Goal: Task Accomplishment & Management: Manage account settings

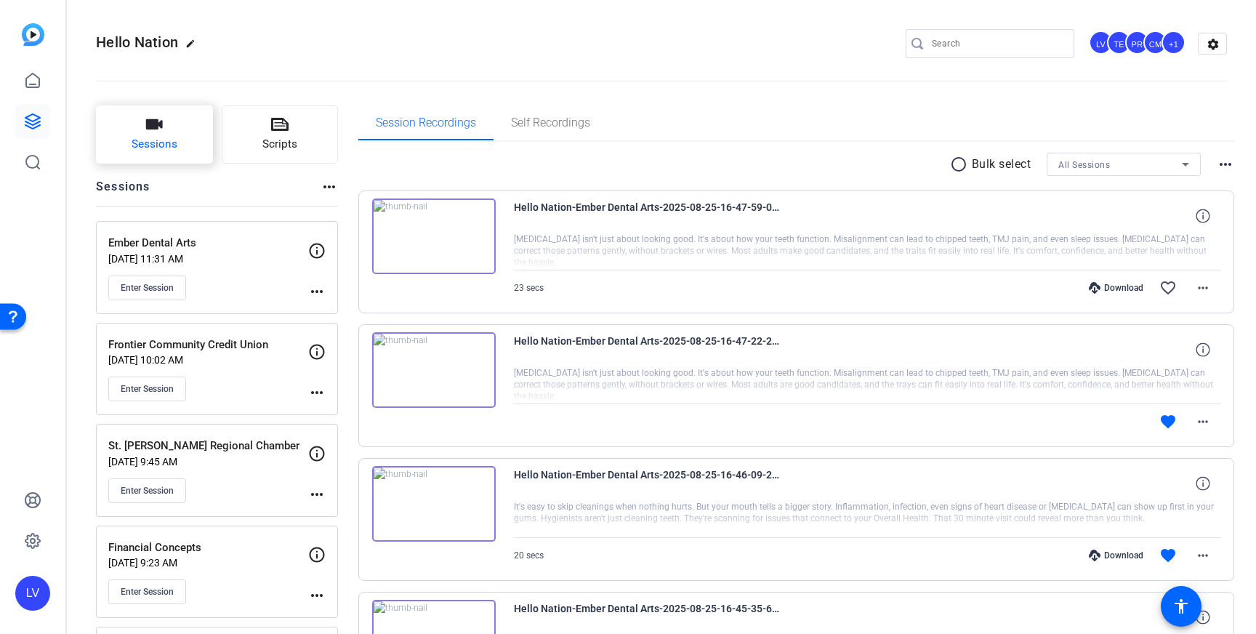
click at [128, 133] on button "Sessions" at bounding box center [154, 134] width 117 height 58
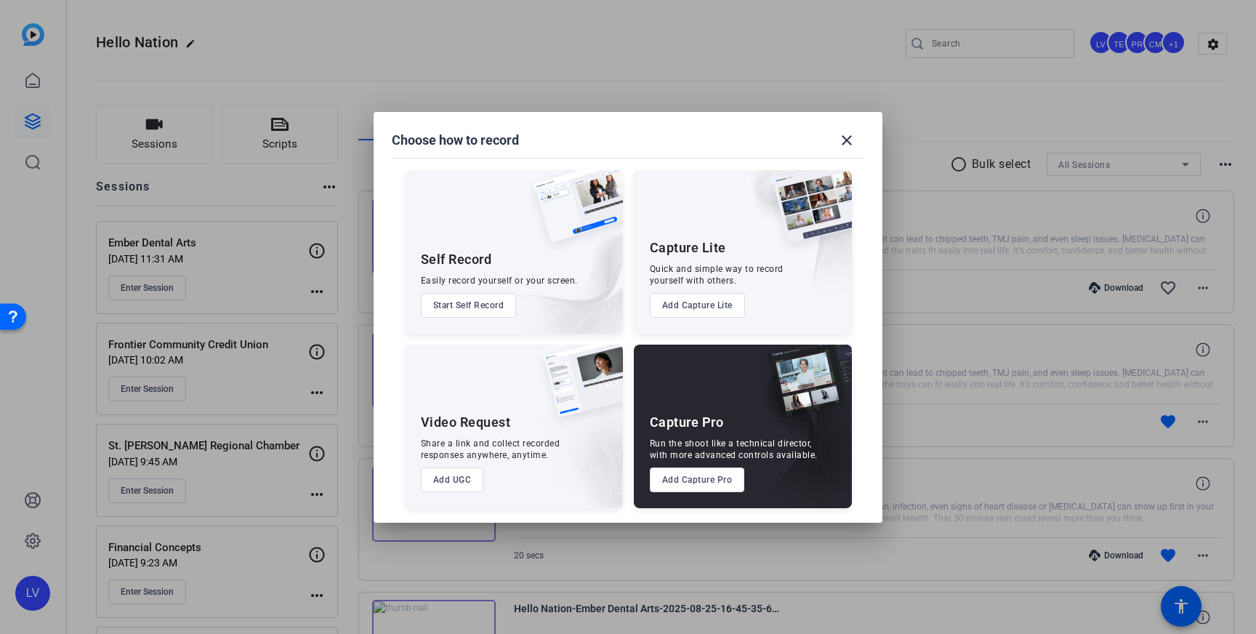
click at [704, 475] on button "Add Capture Pro" at bounding box center [697, 479] width 95 height 25
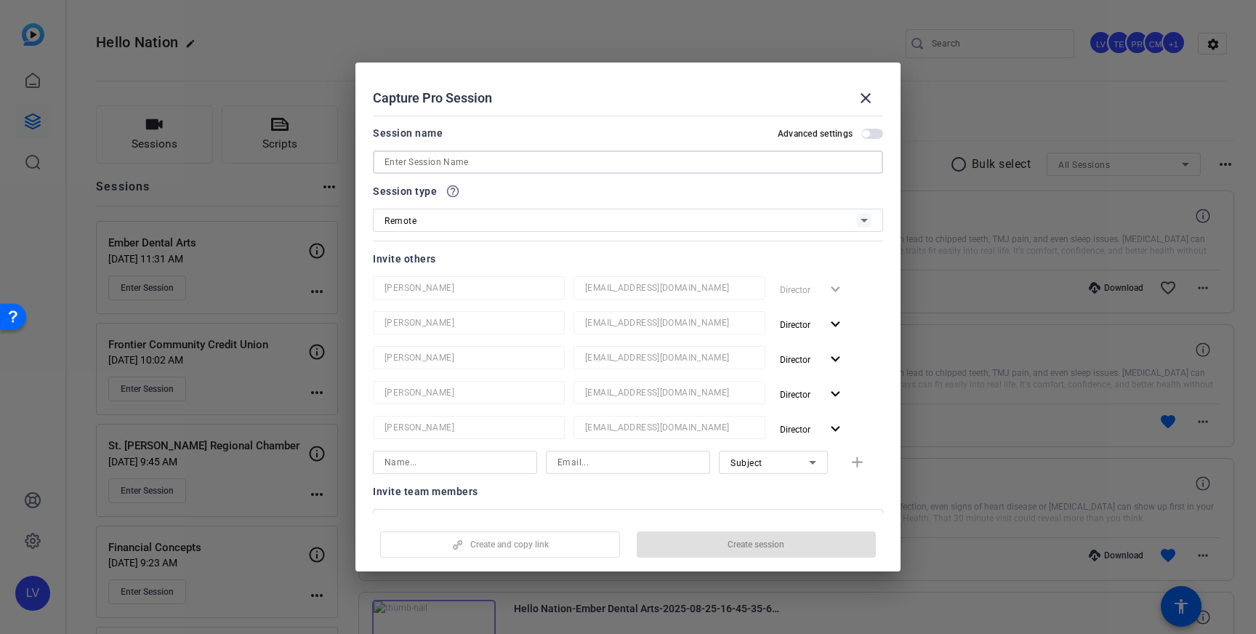
click at [526, 156] on input at bounding box center [628, 161] width 487 height 17
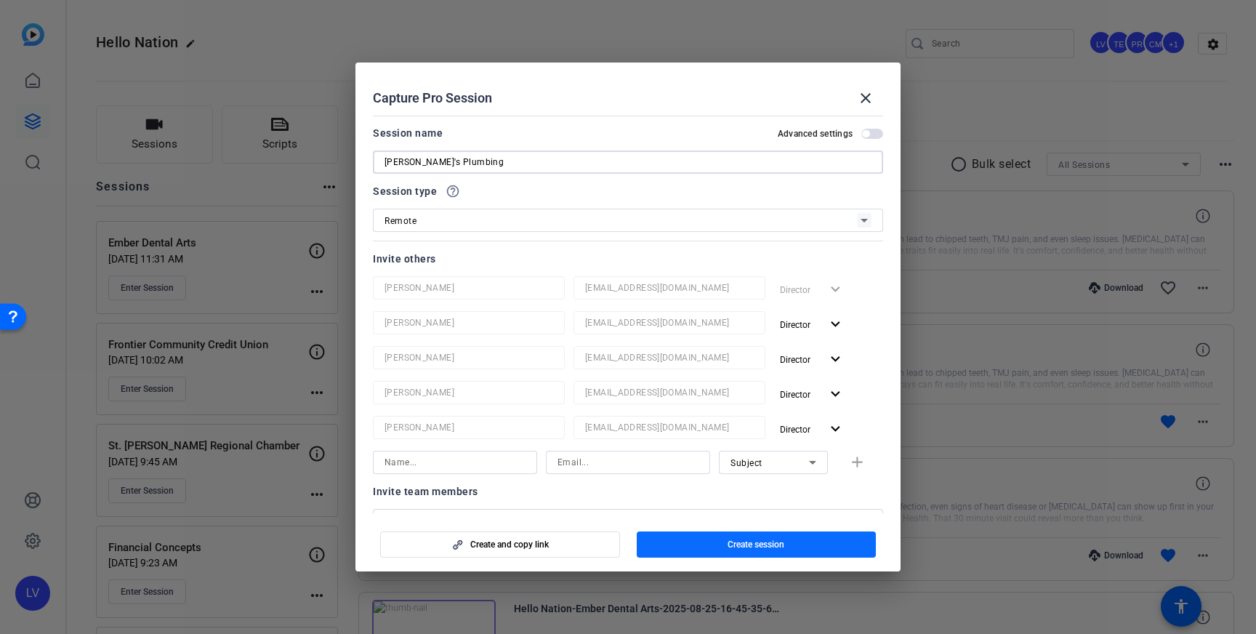
type input "[PERSON_NAME]'s Plumbing"
click at [689, 540] on span "button" at bounding box center [757, 544] width 240 height 35
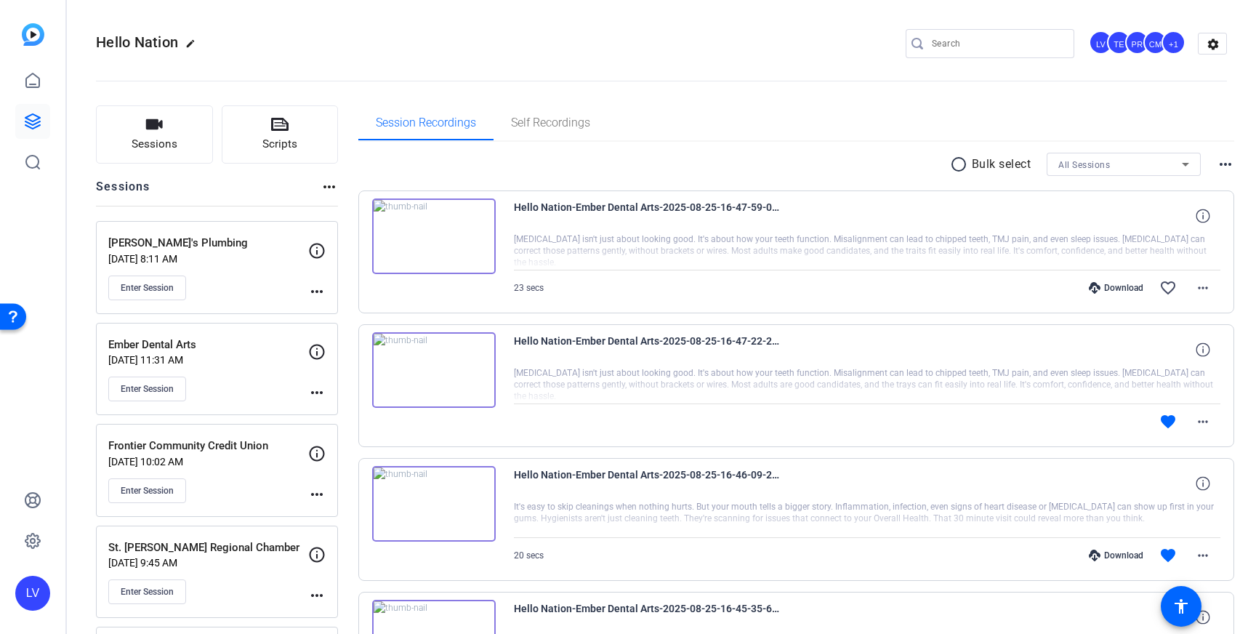
click at [326, 291] on div "[PERSON_NAME]'s Plumbing [DATE] 8:11 AM Enter Session more_horiz" at bounding box center [217, 267] width 242 height 93
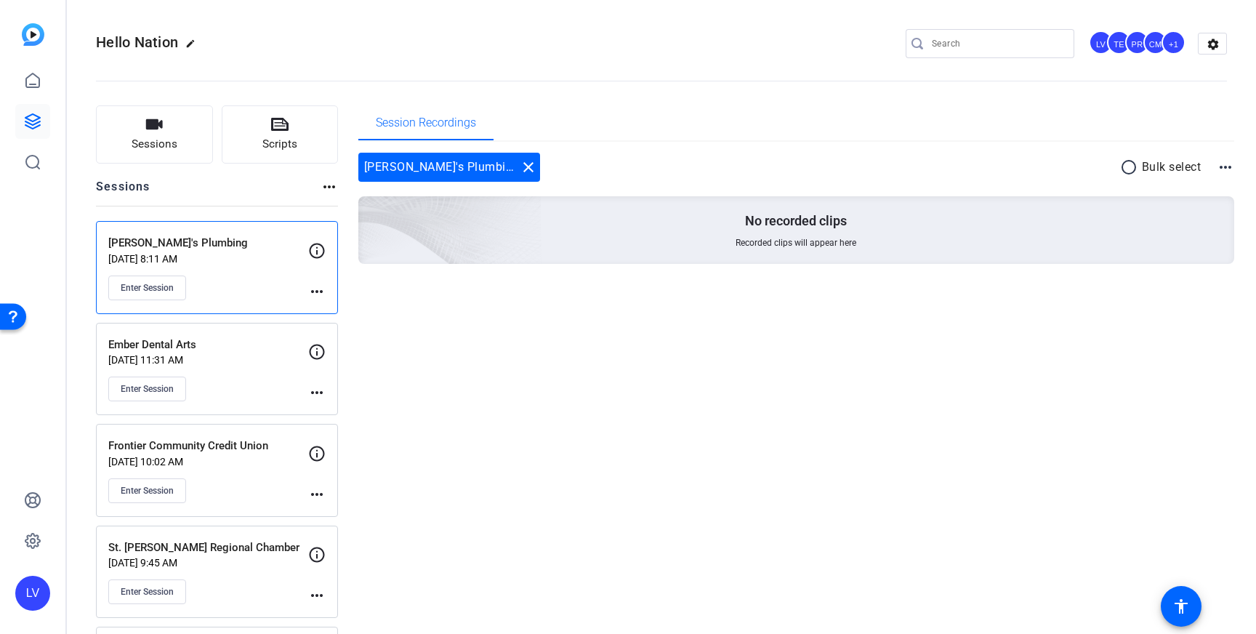
click at [320, 291] on mat-icon "more_horiz" at bounding box center [316, 291] width 17 height 17
click at [330, 310] on span "Edit Session" at bounding box center [353, 312] width 66 height 17
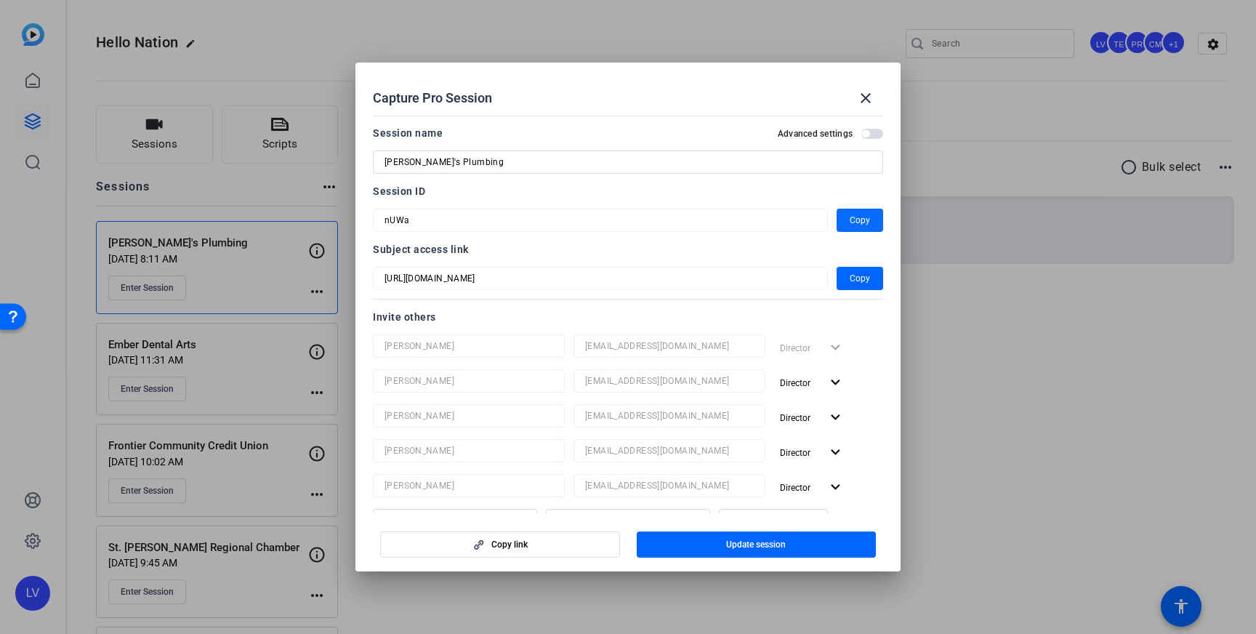
click at [856, 217] on span "Copy" at bounding box center [860, 220] width 20 height 17
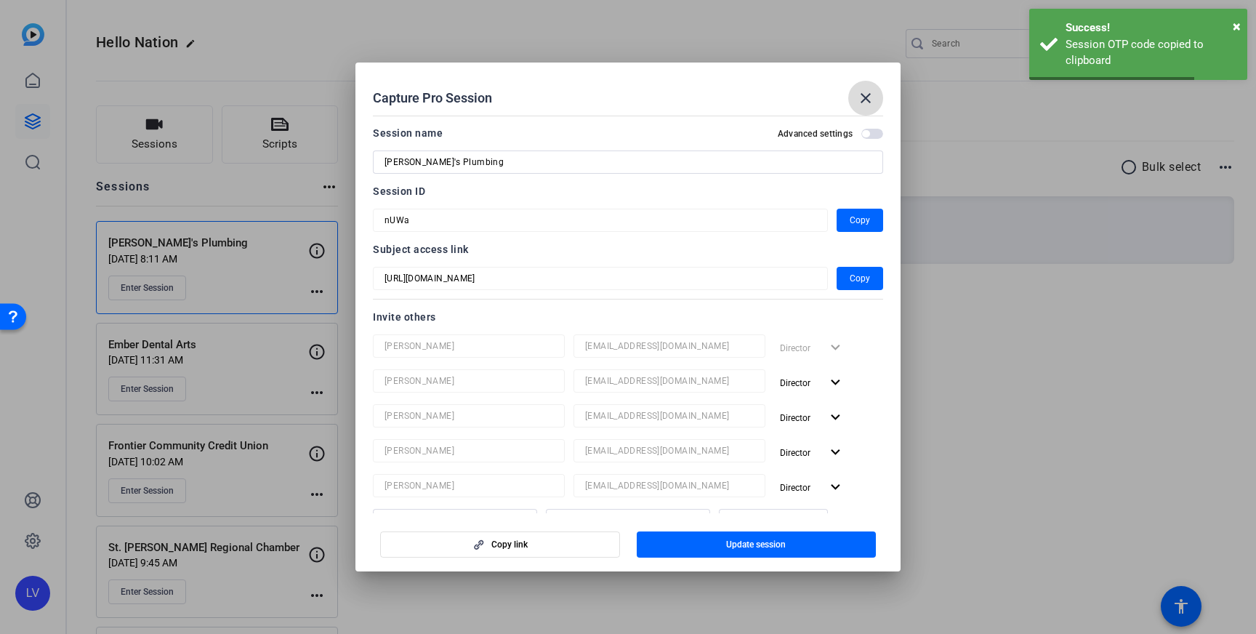
click at [877, 105] on span at bounding box center [865, 98] width 35 height 35
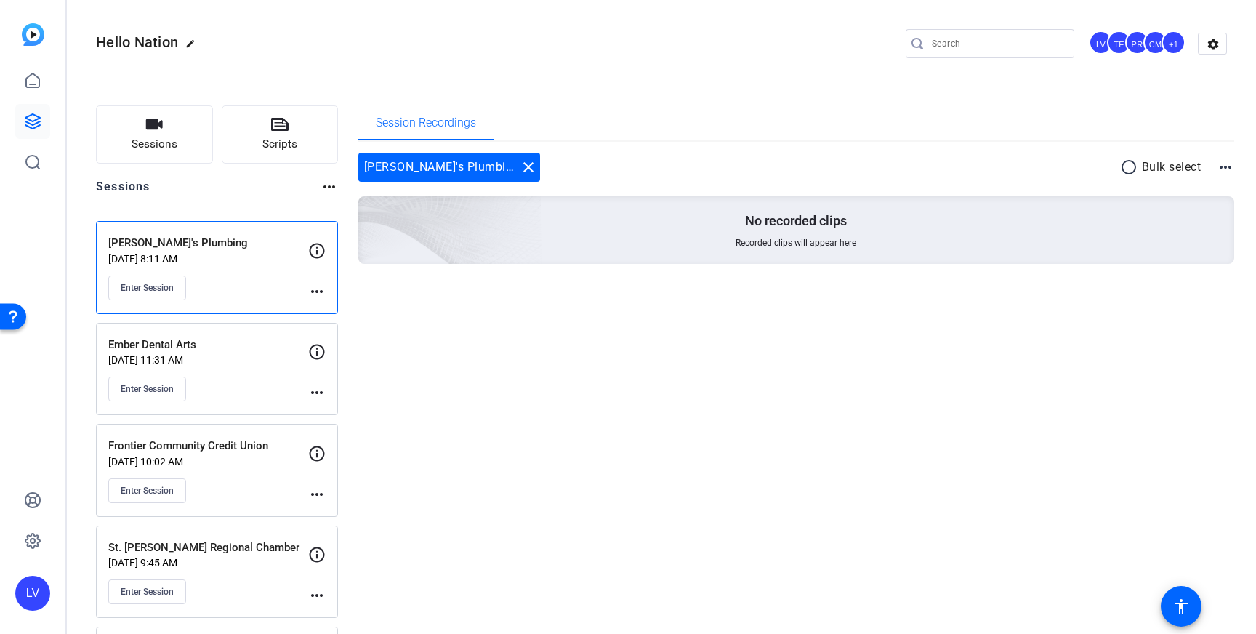
click at [314, 288] on mat-icon "more_horiz" at bounding box center [316, 291] width 17 height 17
click at [369, 307] on span "Edit Session" at bounding box center [353, 312] width 66 height 17
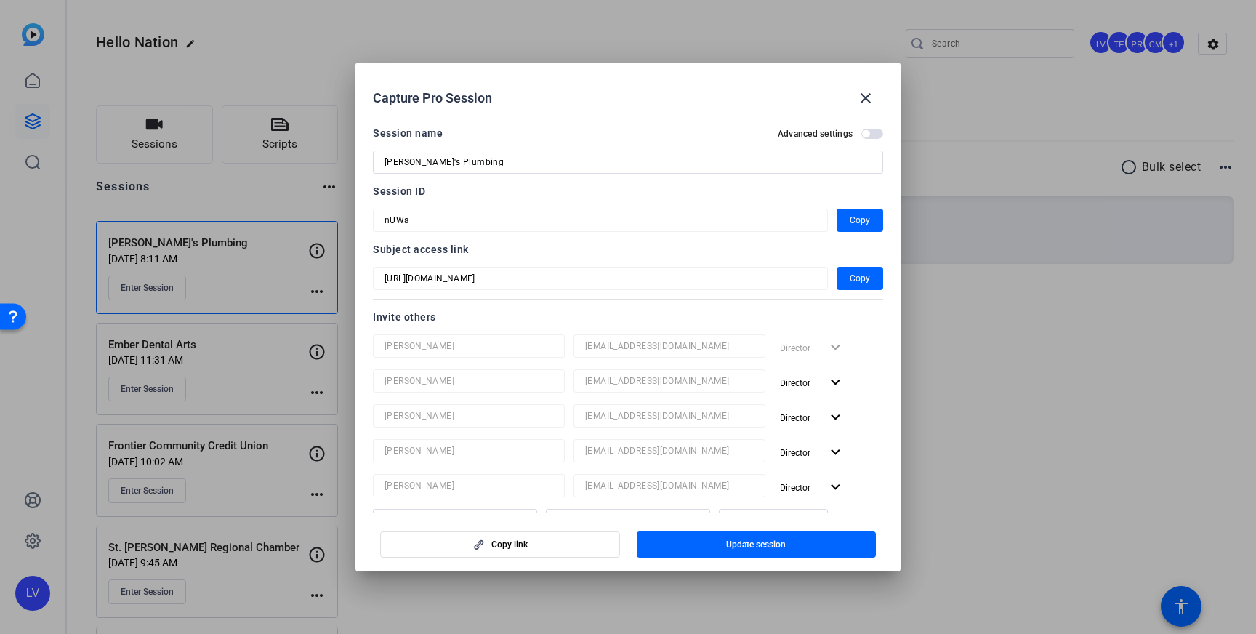
drag, startPoint x: 866, startPoint y: 97, endPoint x: 615, endPoint y: 134, distance: 254.1
click at [866, 97] on mat-icon "close" at bounding box center [865, 97] width 17 height 17
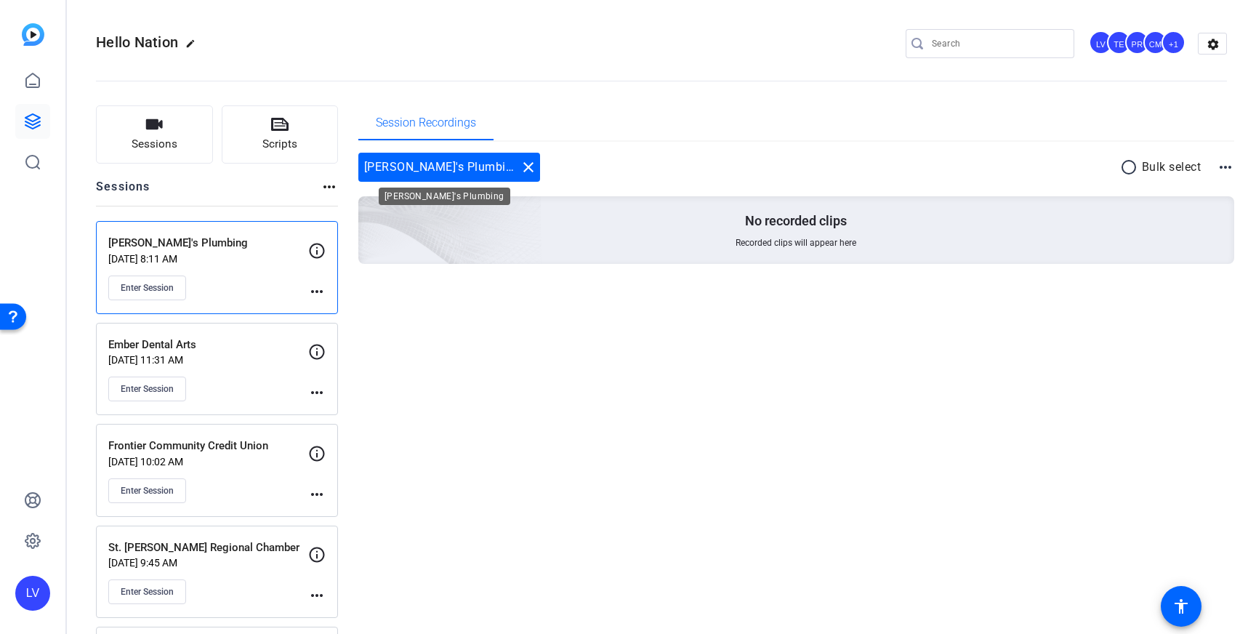
drag, startPoint x: 476, startPoint y: 166, endPoint x: 458, endPoint y: 165, distance: 18.2
click at [520, 166] on mat-icon "close" at bounding box center [528, 166] width 17 height 17
